Goal: Information Seeking & Learning: Learn about a topic

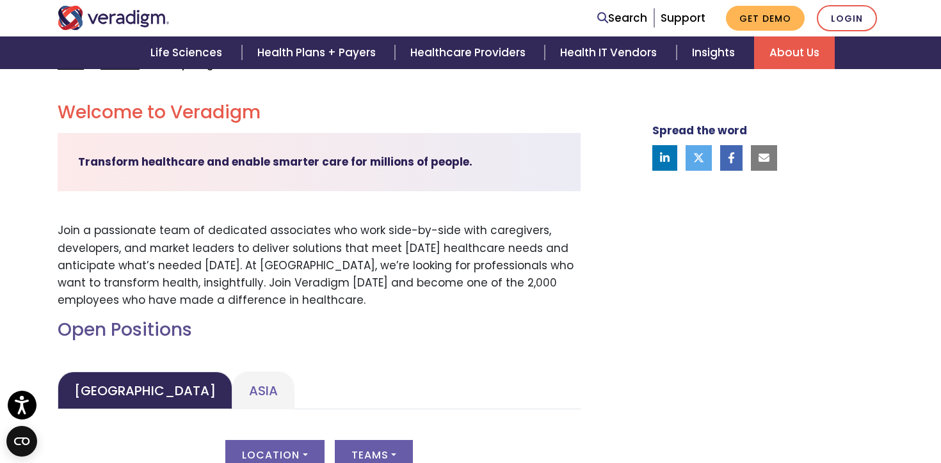
scroll to position [339, 0]
click at [406, 300] on p "Join a passionate team of dedicated associates who work side-by-side with careg…" at bounding box center [319, 264] width 523 height 87
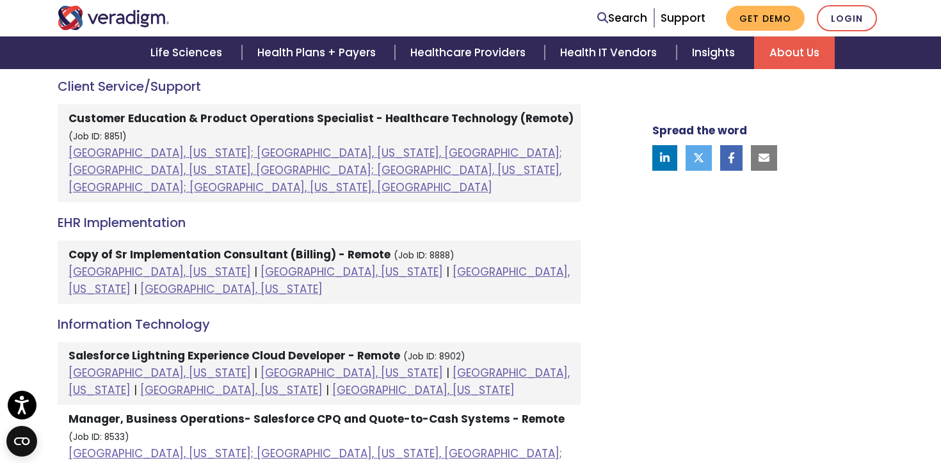
scroll to position [760, 0]
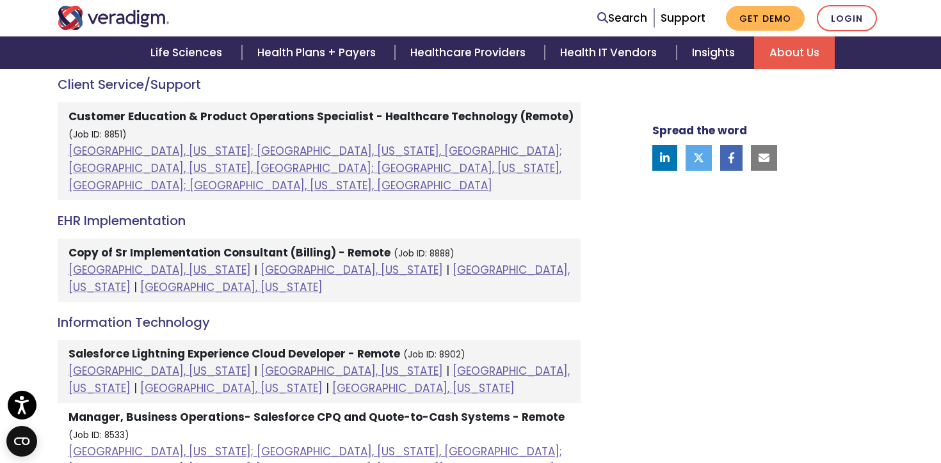
click at [480, 213] on h4 "EHR Implementation" at bounding box center [319, 220] width 523 height 15
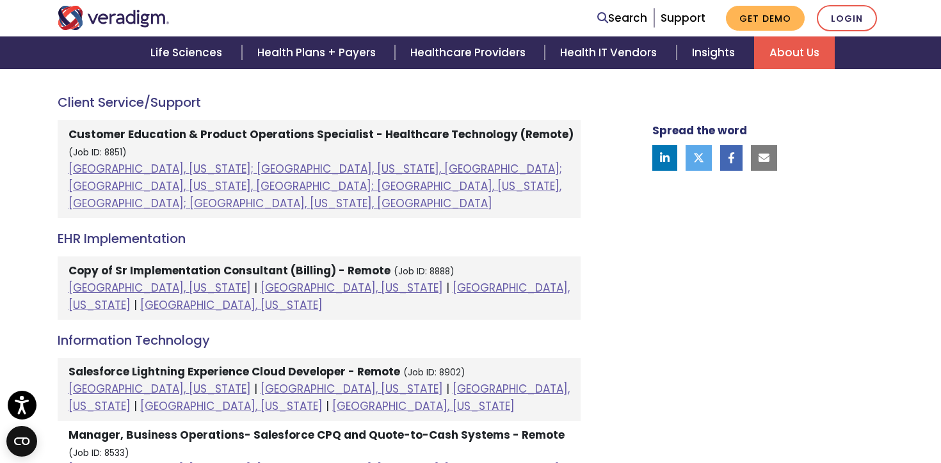
scroll to position [741, 0]
click at [444, 197] on li "Customer Education & Product Operations Specialist - Healthcare Technology (Rem…" at bounding box center [319, 170] width 523 height 98
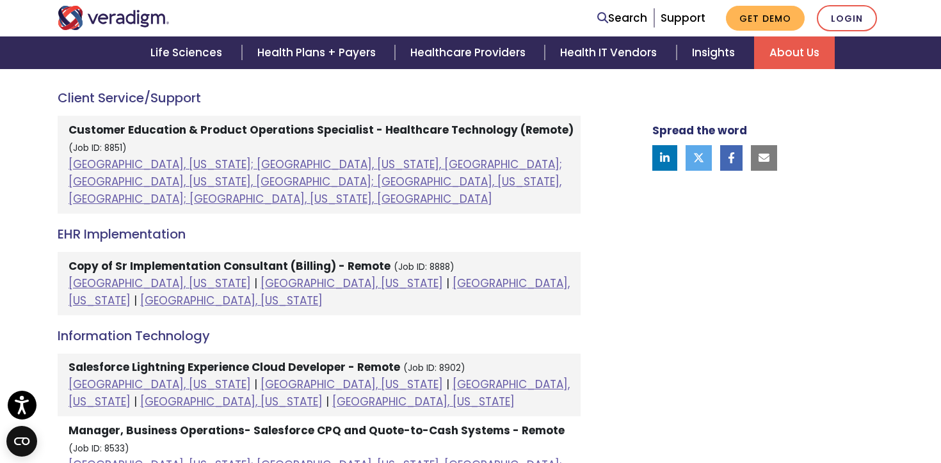
scroll to position [745, 0]
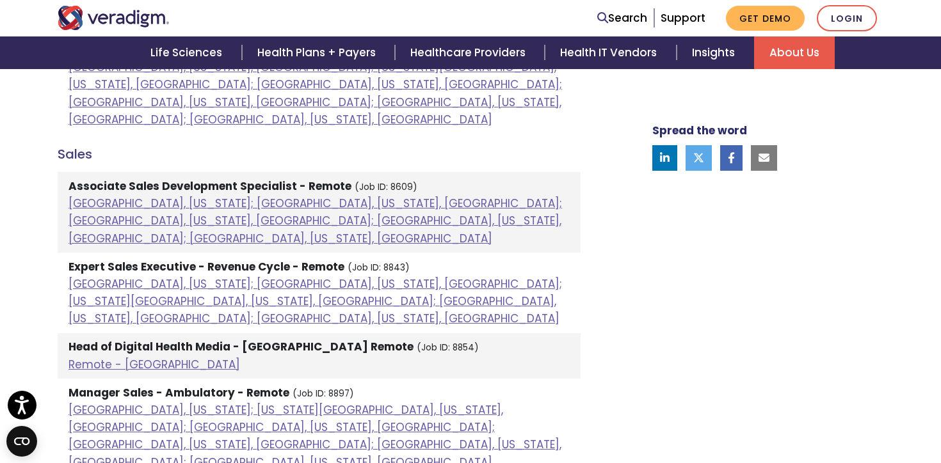
scroll to position [1169, 0]
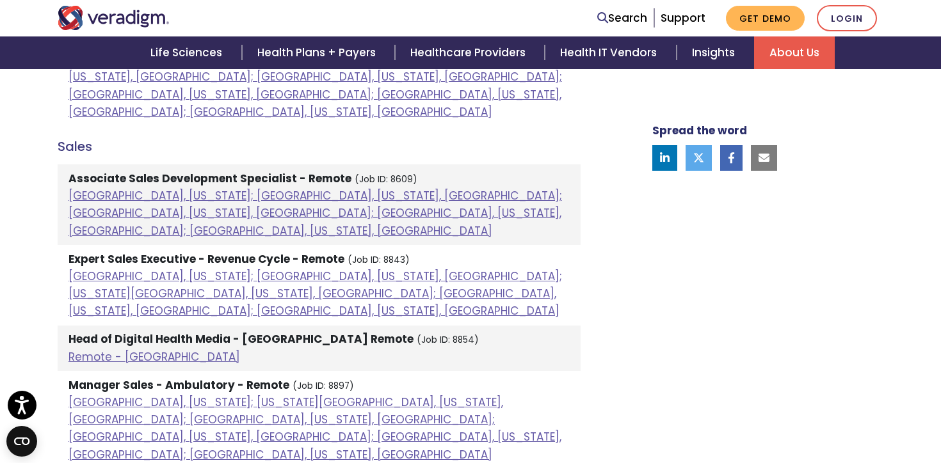
click at [234, 332] on strong "Head of Digital Health Media - [GEOGRAPHIC_DATA] Remote" at bounding box center [240, 339] width 345 height 15
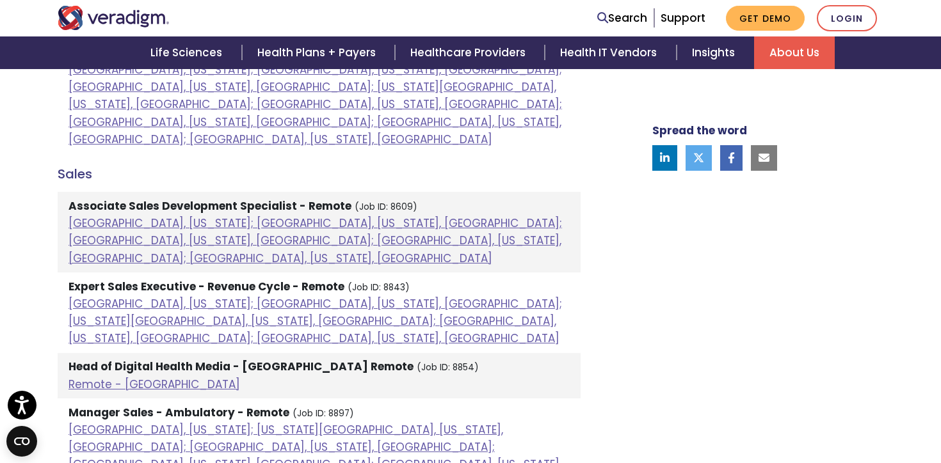
scroll to position [1123, 0]
